Goal: Communication & Community: Answer question/provide support

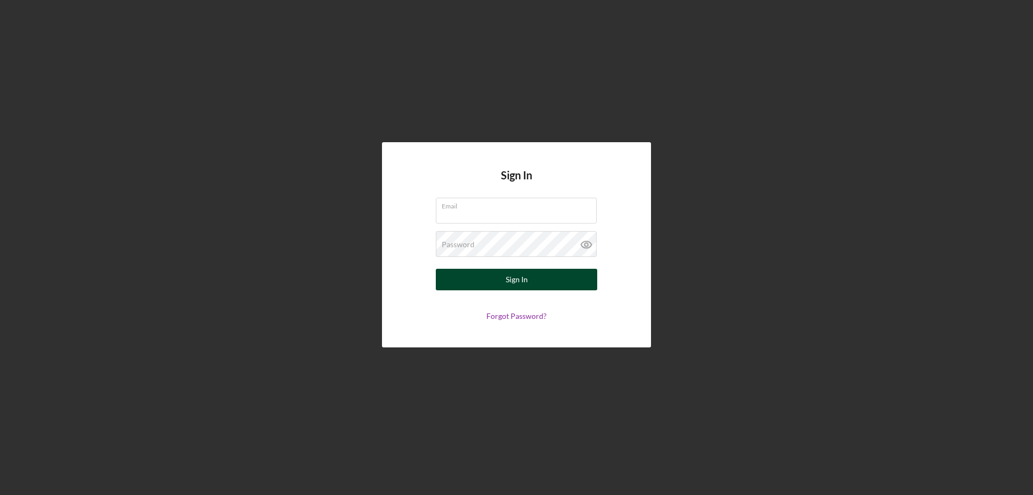
type input "[EMAIL_ADDRESS][DOMAIN_NAME]"
click at [576, 280] on button "Sign In" at bounding box center [516, 280] width 161 height 22
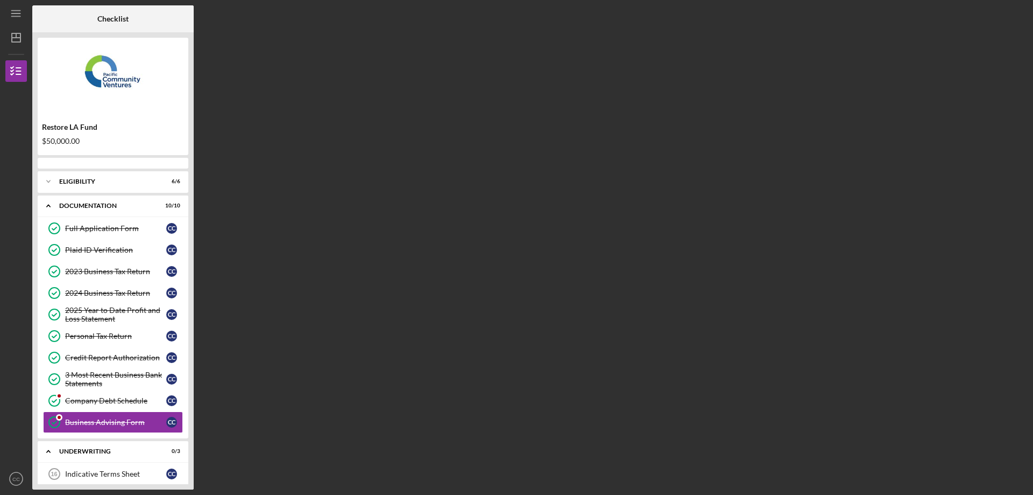
scroll to position [79, 0]
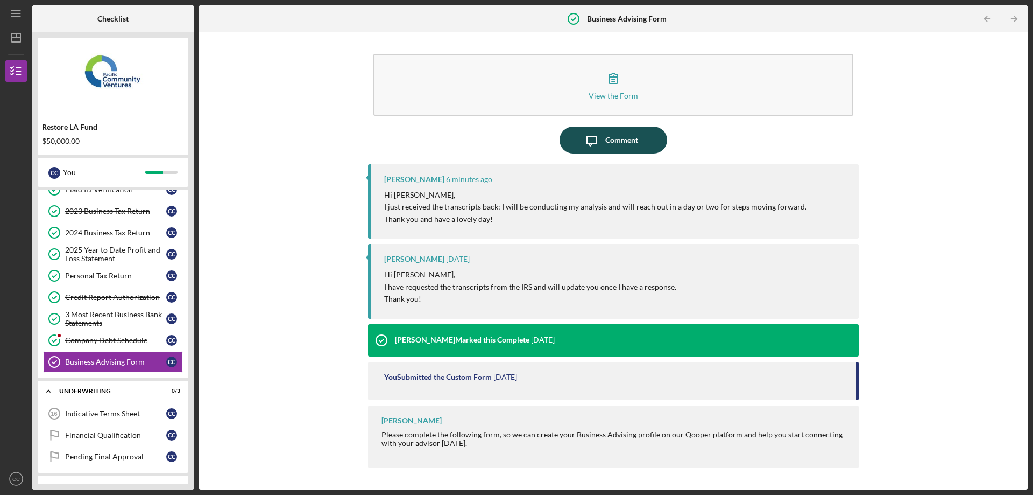
click at [634, 145] on div "Comment" at bounding box center [621, 139] width 33 height 27
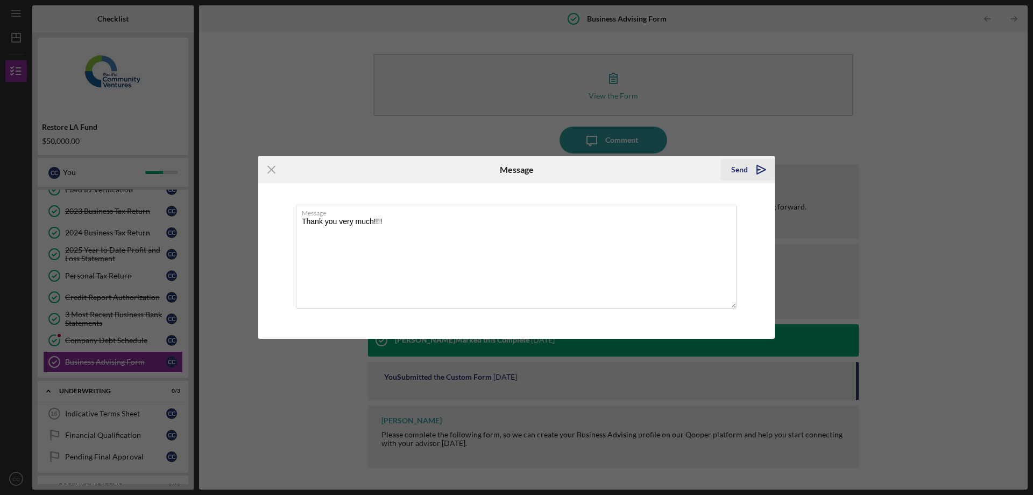
type textarea "Thank you very much!!!!"
click at [761, 164] on icon "Icon/icon-invite-send" at bounding box center [761, 169] width 27 height 27
